Goal: Task Accomplishment & Management: Complete application form

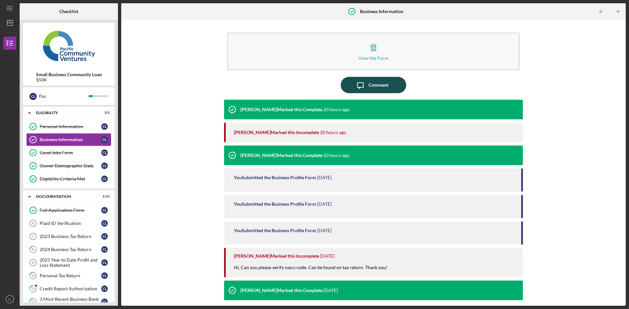
click at [380, 87] on div "Comment" at bounding box center [378, 85] width 20 height 16
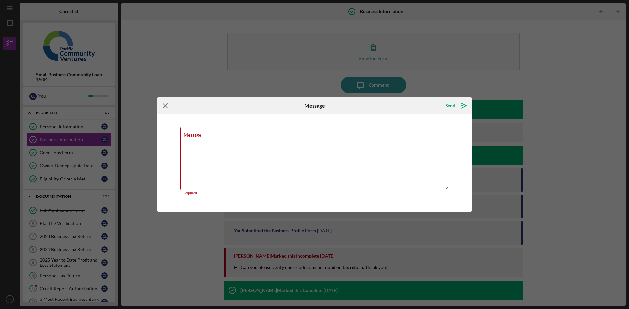
click at [163, 105] on icon "Icon/Menu Close" at bounding box center [165, 106] width 16 height 16
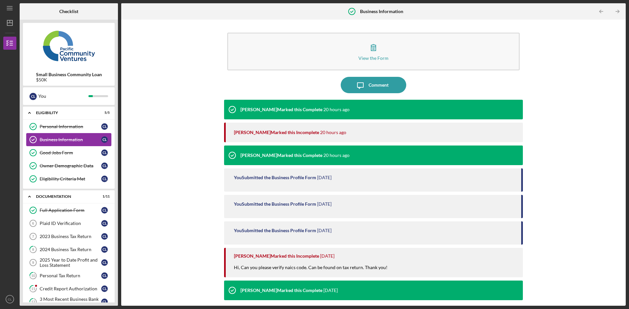
click at [95, 139] on div "Business Information" at bounding box center [71, 139] width 62 height 5
click at [61, 139] on div "Business Information" at bounding box center [71, 139] width 62 height 5
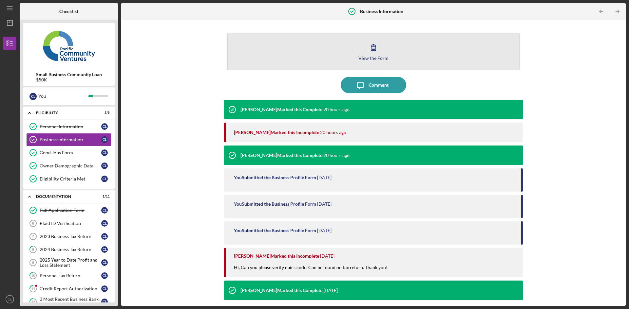
click at [369, 50] on icon "button" at bounding box center [373, 47] width 16 height 16
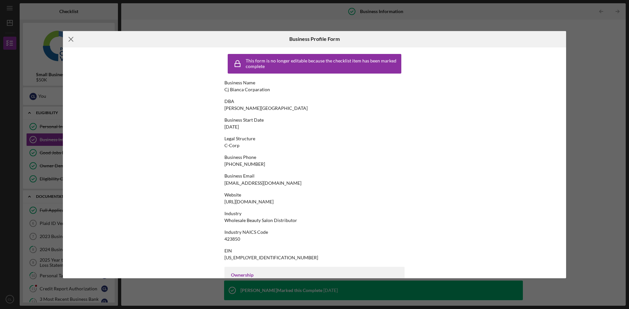
click at [74, 36] on icon "Icon/Menu Close" at bounding box center [71, 39] width 16 height 16
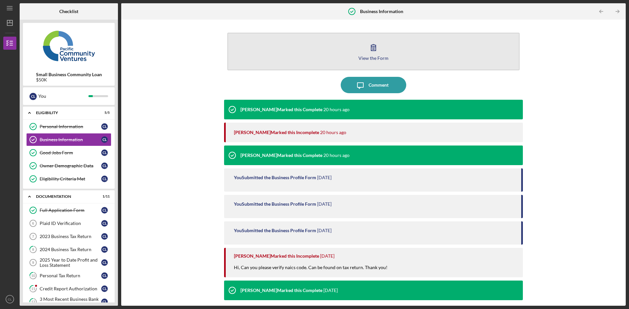
click at [371, 46] on icon "button" at bounding box center [373, 47] width 16 height 16
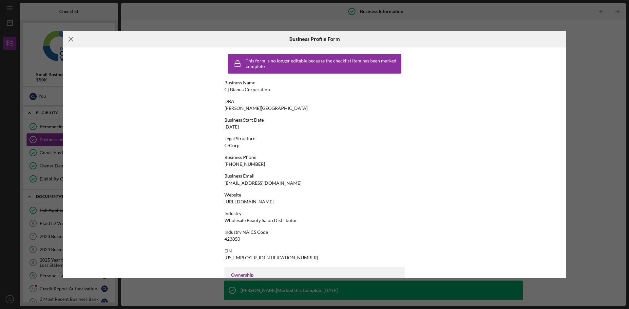
click at [76, 40] on icon "Icon/Menu Close" at bounding box center [71, 39] width 16 height 16
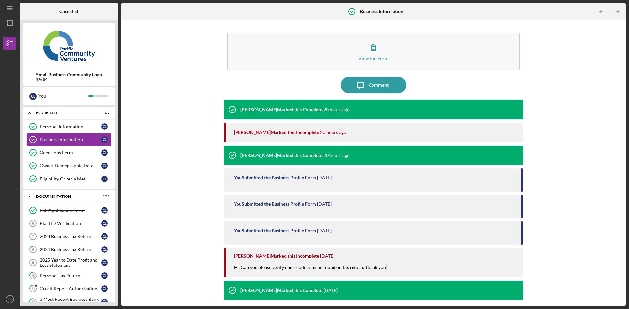
click at [304, 178] on div "You Submitted the Business Profile Form" at bounding box center [275, 177] width 82 height 5
click at [377, 87] on div "Comment" at bounding box center [378, 85] width 20 height 16
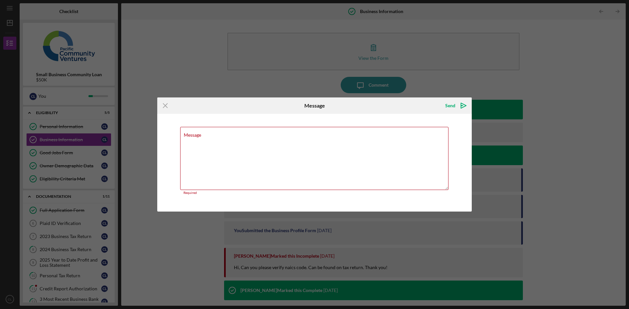
click at [413, 84] on div "Icon/Menu Close Message Send Icon/icon-invite-send Message Required Cancel Send…" at bounding box center [314, 154] width 629 height 309
click at [464, 106] on icon "Icon/icon-invite-send" at bounding box center [463, 106] width 16 height 16
click at [517, 28] on div "Icon/Menu Close Message Send Icon/icon-invite-send Message Required Cancel Send…" at bounding box center [314, 154] width 629 height 309
click at [164, 105] on line at bounding box center [165, 105] width 4 height 4
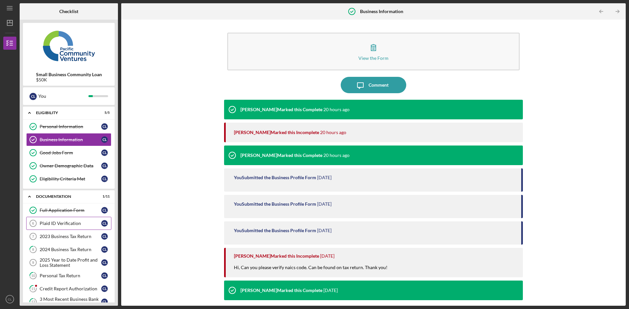
click at [51, 227] on link "Plaid ID Verification 6 Plaid ID Verification C L" at bounding box center [68, 223] width 85 height 13
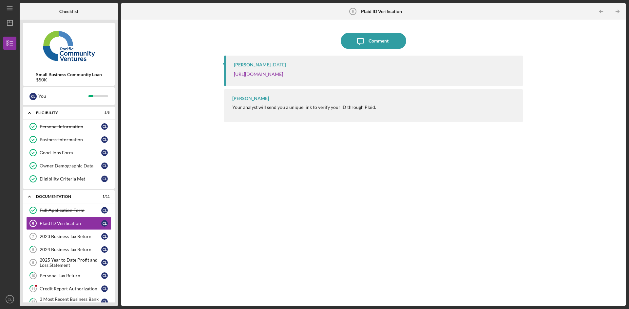
click at [378, 11] on b "Plaid ID Verification" at bounding box center [381, 11] width 41 height 5
drag, startPoint x: 370, startPoint y: 12, endPoint x: 368, endPoint y: 16, distance: 4.4
click at [370, 12] on b "Plaid ID Verification" at bounding box center [381, 11] width 41 height 5
click at [283, 76] on link "[URL][DOMAIN_NAME]" at bounding box center [258, 74] width 49 height 6
